Goal: Information Seeking & Learning: Learn about a topic

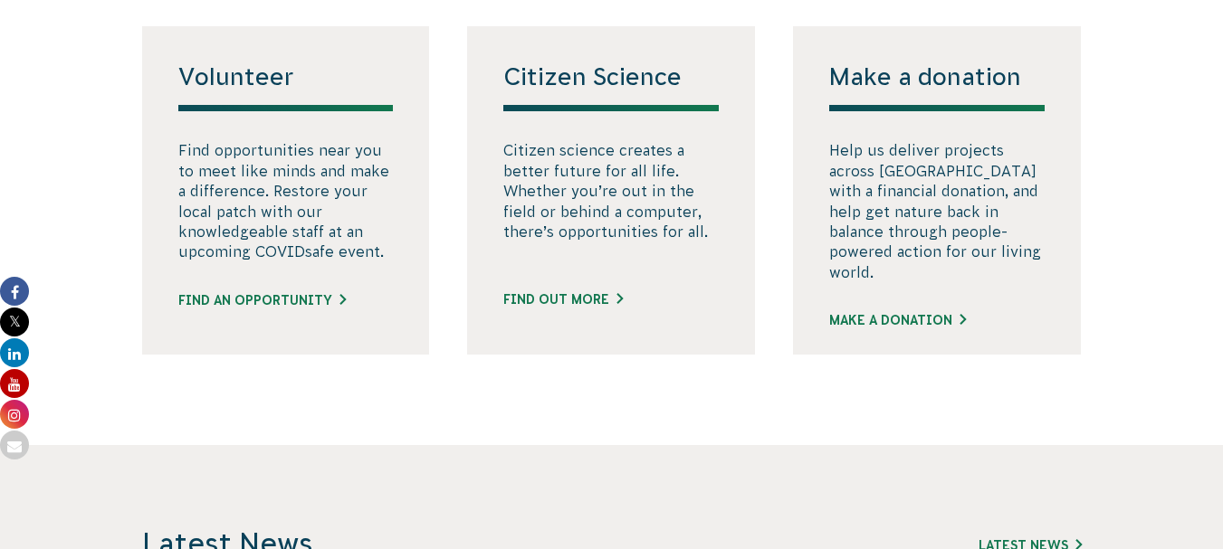
scroll to position [1100, 0]
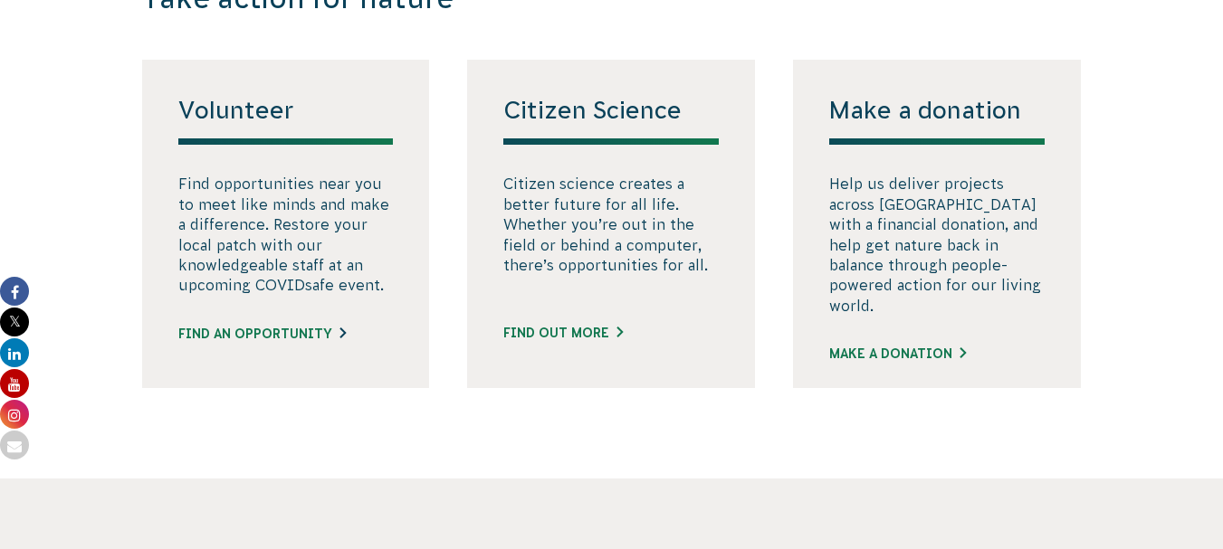
click at [249, 344] on link "Find an opportunity" at bounding box center [261, 334] width 167 height 19
click at [529, 343] on link "FIND OUT MORE" at bounding box center [562, 333] width 119 height 19
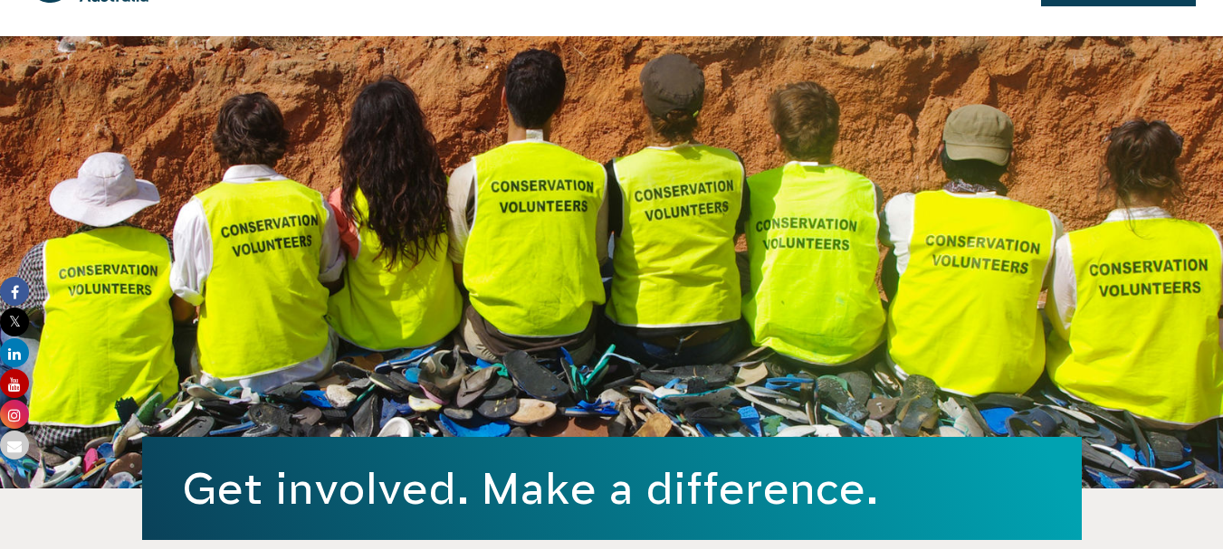
scroll to position [0, 0]
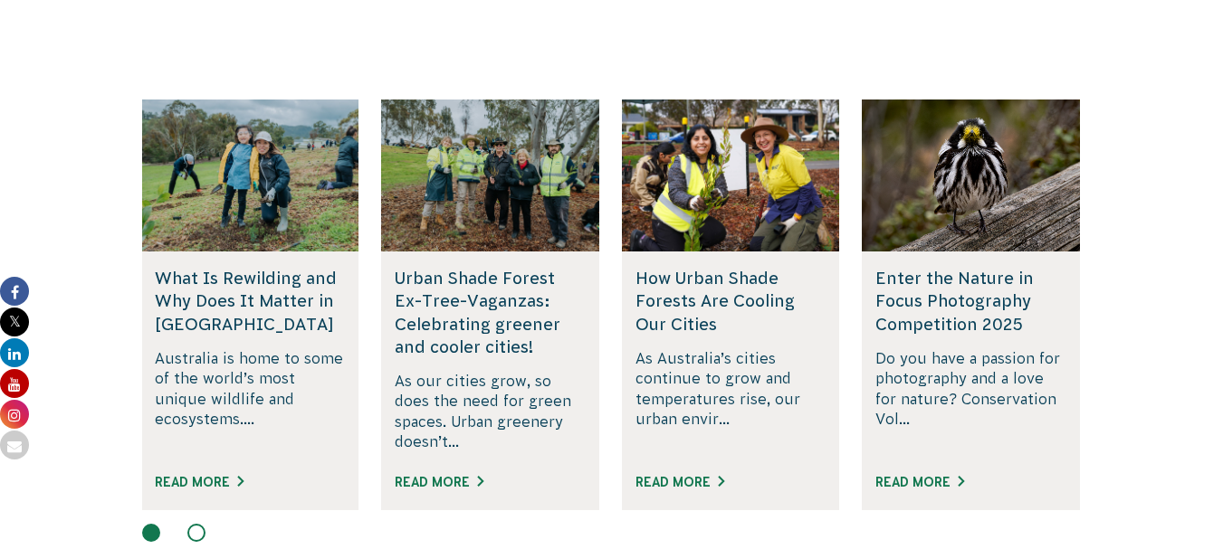
scroll to position [4615, 0]
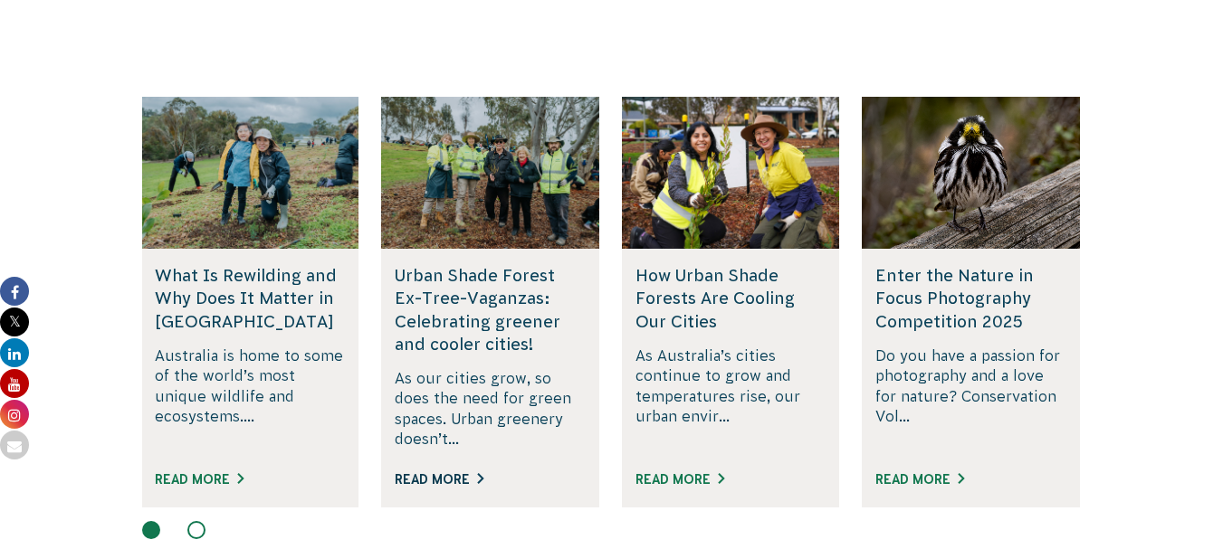
click at [467, 472] on link "Read More" at bounding box center [439, 479] width 89 height 14
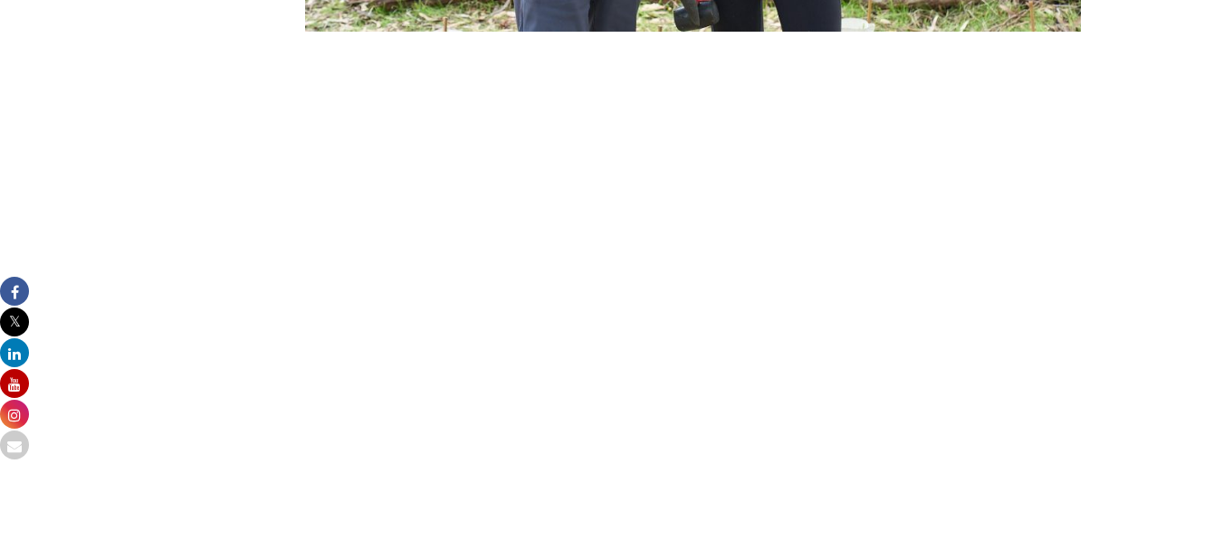
scroll to position [9412, 0]
